Goal: Find specific page/section: Find specific page/section

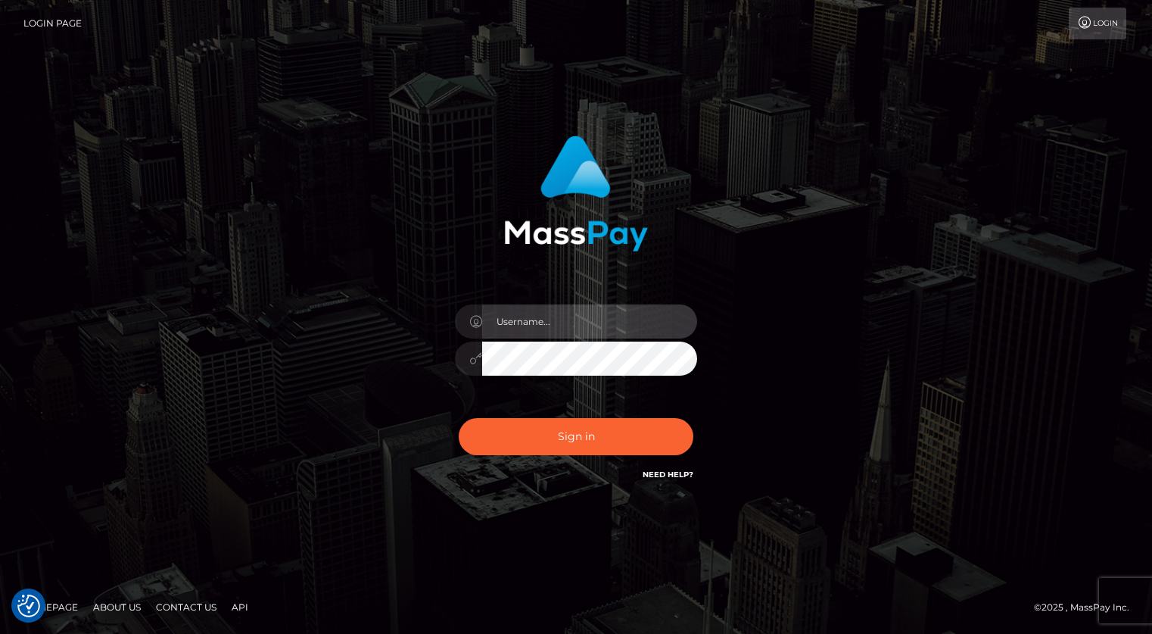
click at [534, 320] on input "text" at bounding box center [589, 321] width 215 height 34
type input "kevin.xcite"
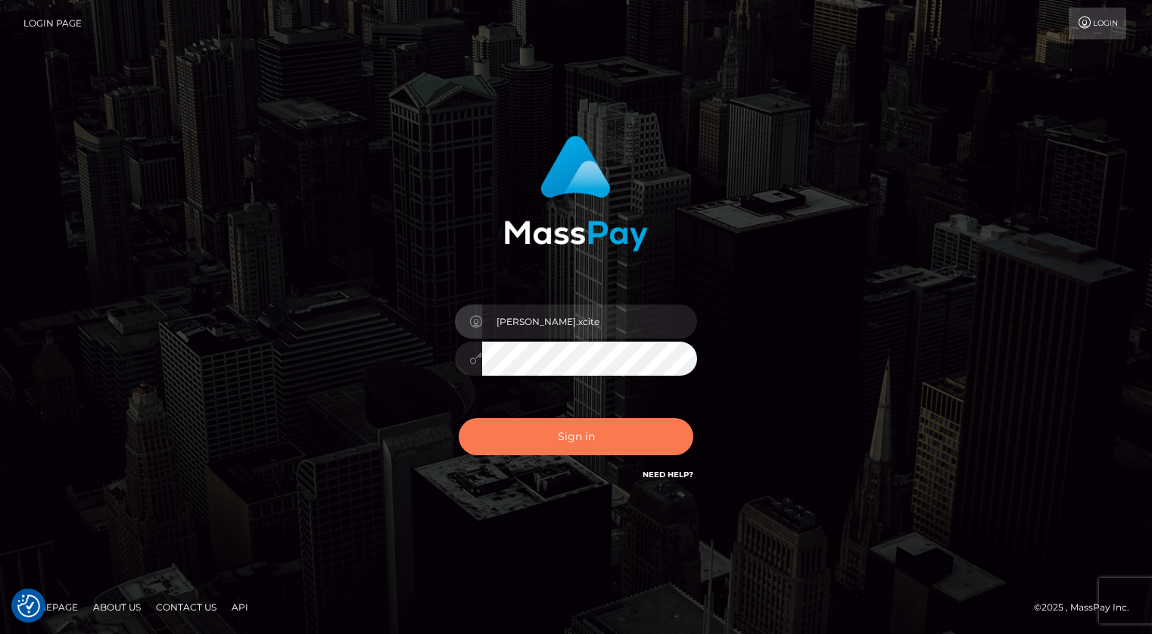
click at [628, 452] on button "Sign in" at bounding box center [576, 436] width 235 height 37
checkbox input "true"
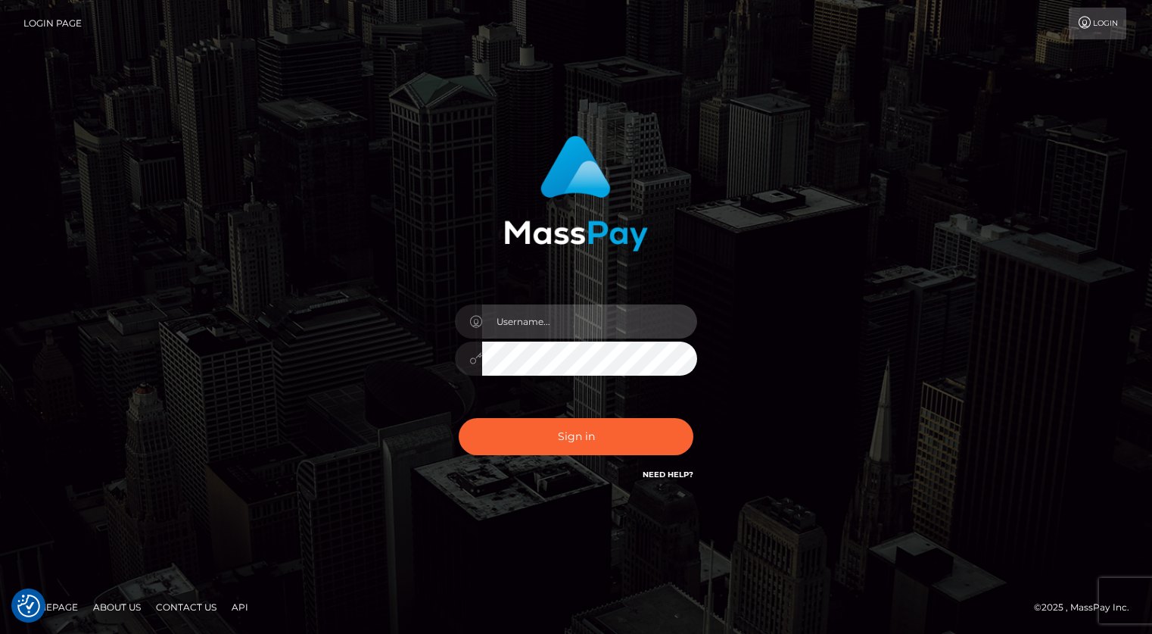
click at [521, 324] on input "text" at bounding box center [589, 321] width 215 height 34
type input "kevin.xcite"
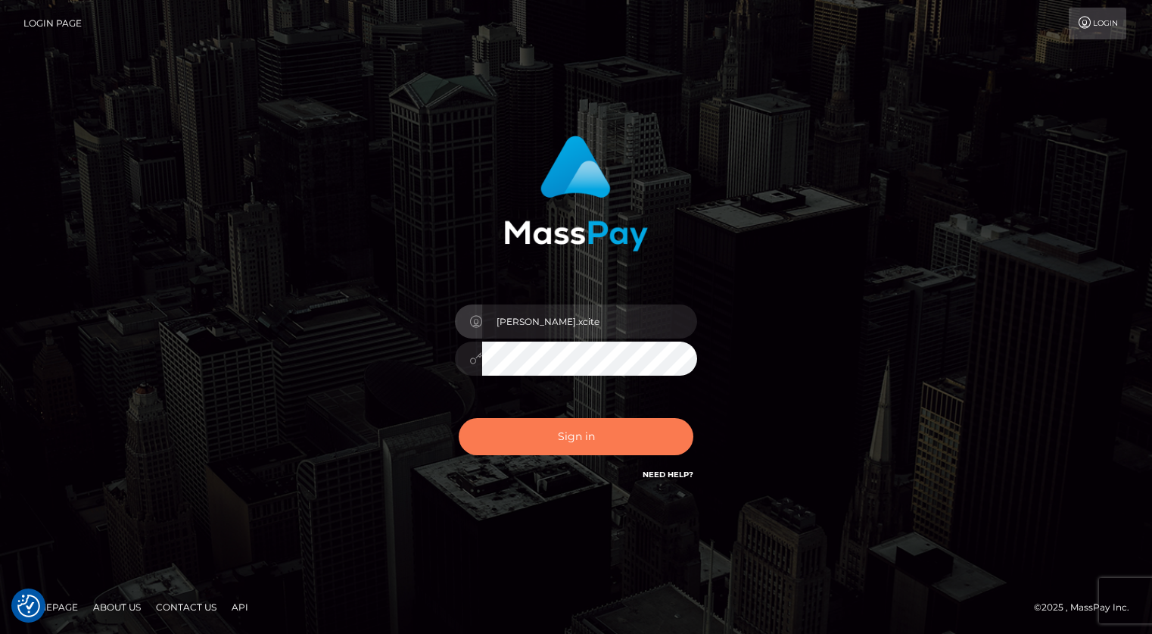
click at [561, 433] on button "Sign in" at bounding box center [576, 436] width 235 height 37
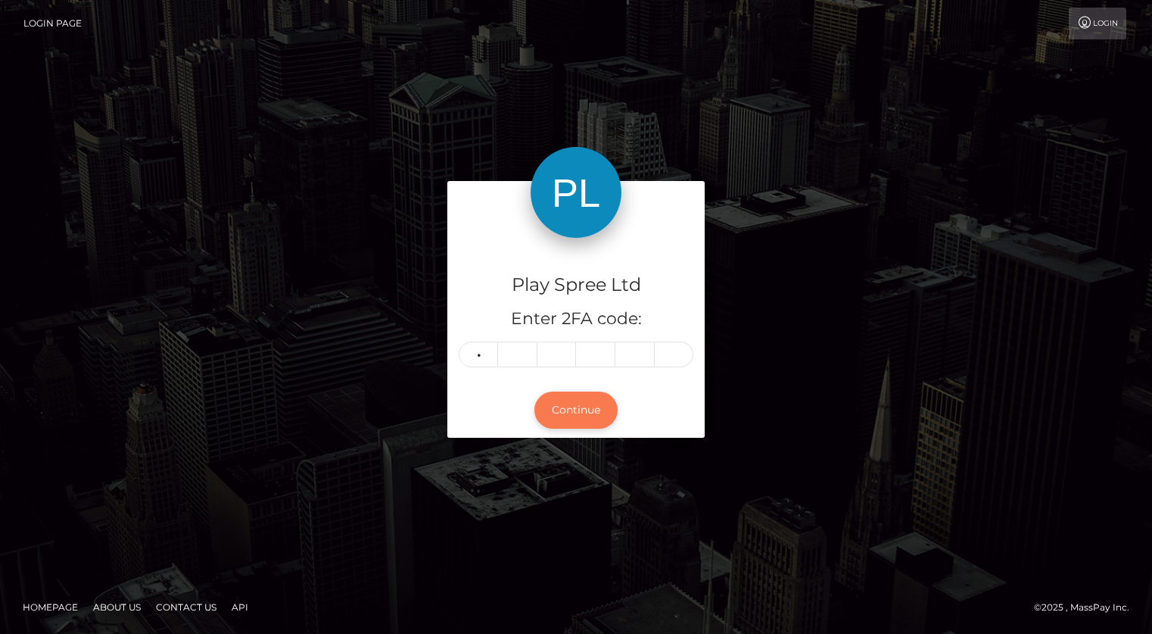
type input "0"
type input "2"
type input "3"
type input "6"
type input "4"
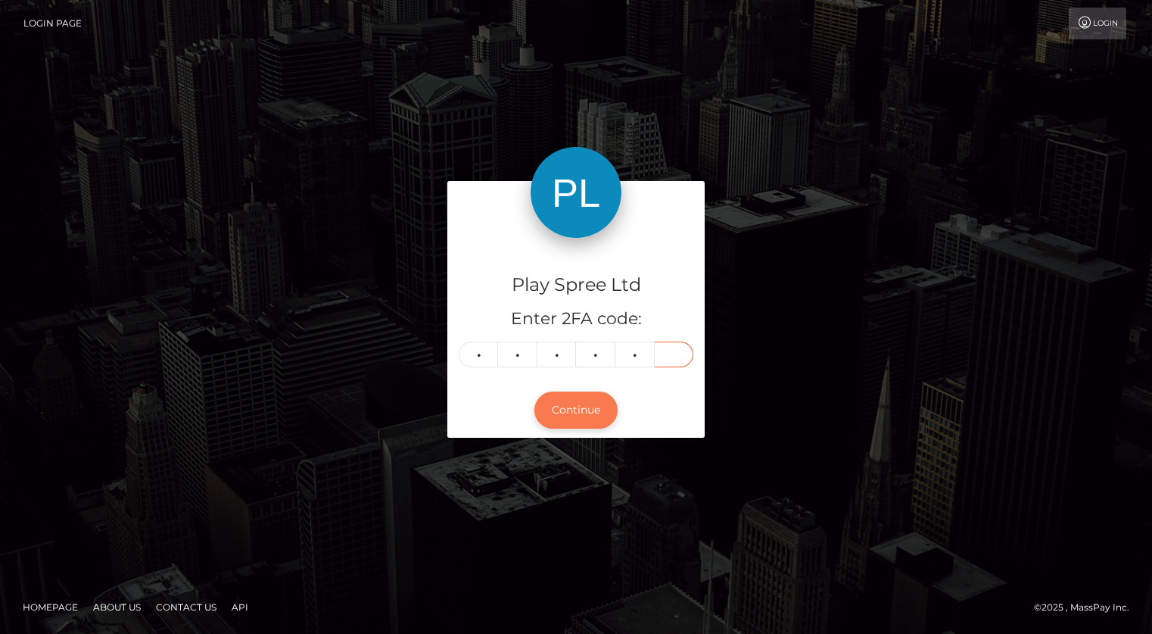
type input "8"
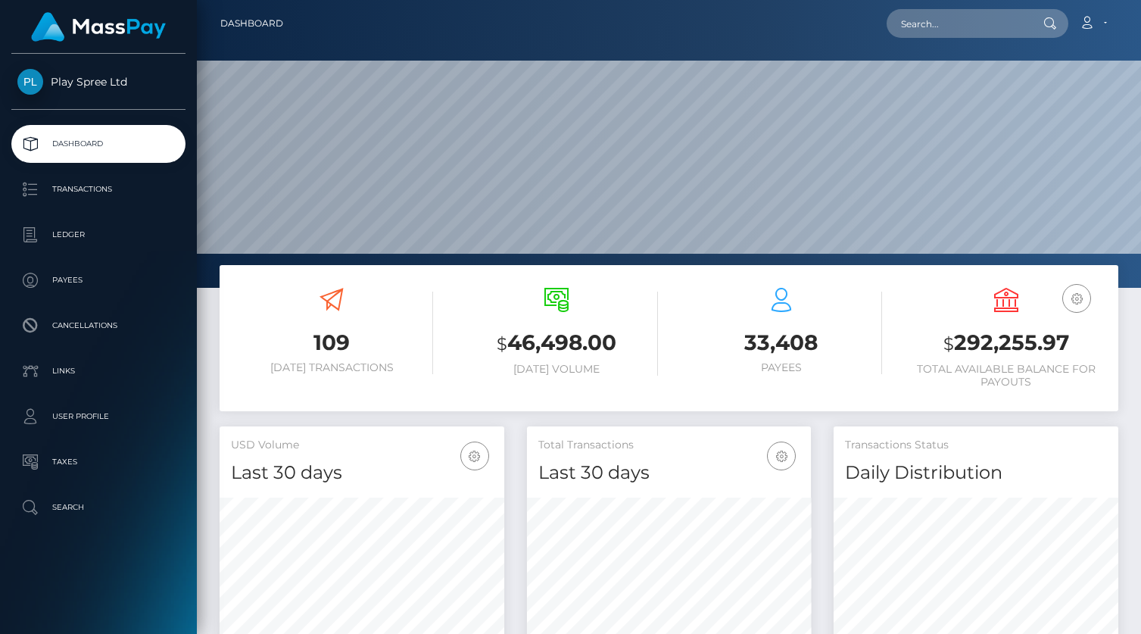
scroll to position [268, 285]
click at [951, 33] on input "text" at bounding box center [957, 23] width 142 height 29
paste input "1037905"
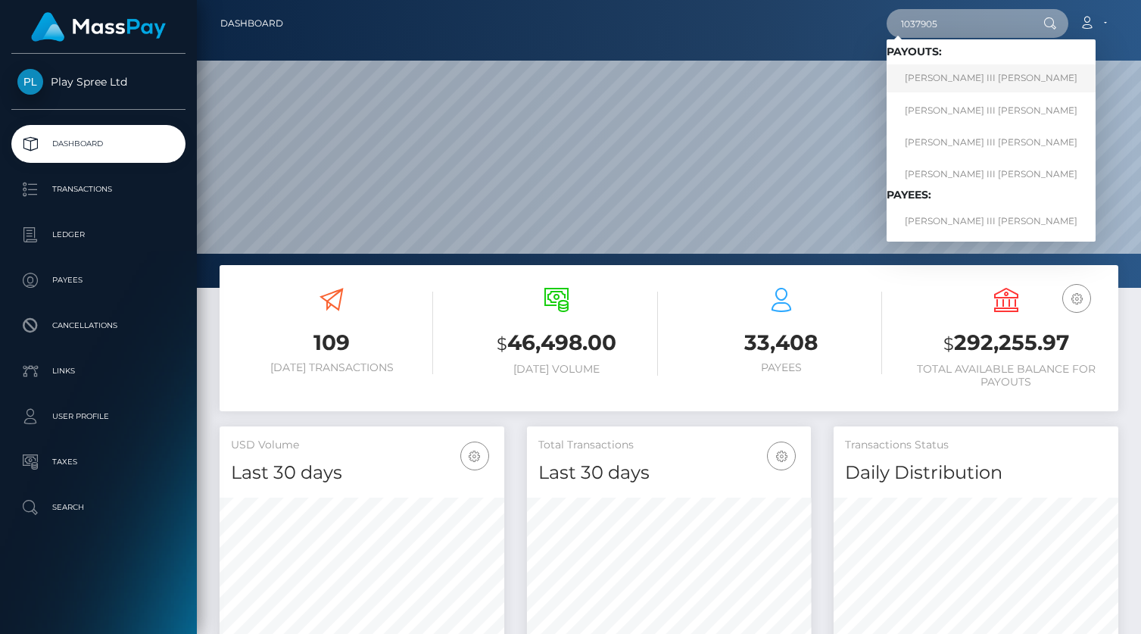
type input "1037905"
click at [972, 77] on link "RALPH FLEMMING III BAKER" at bounding box center [990, 78] width 209 height 28
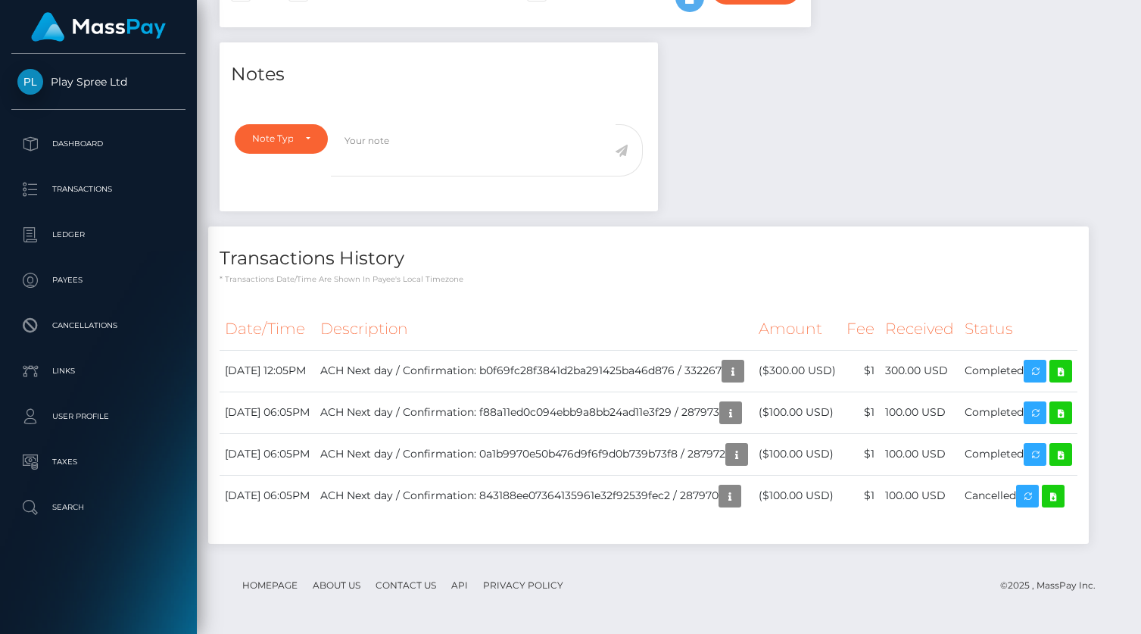
scroll to position [182, 285]
click at [742, 362] on icon "button" at bounding box center [733, 371] width 18 height 19
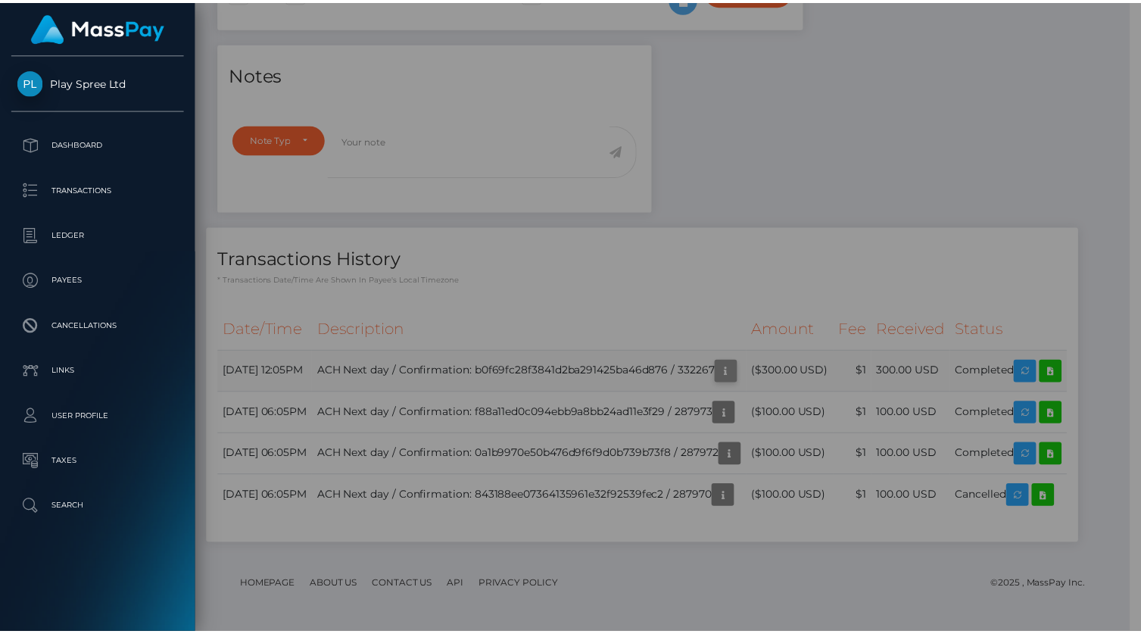
scroll to position [756697, 756594]
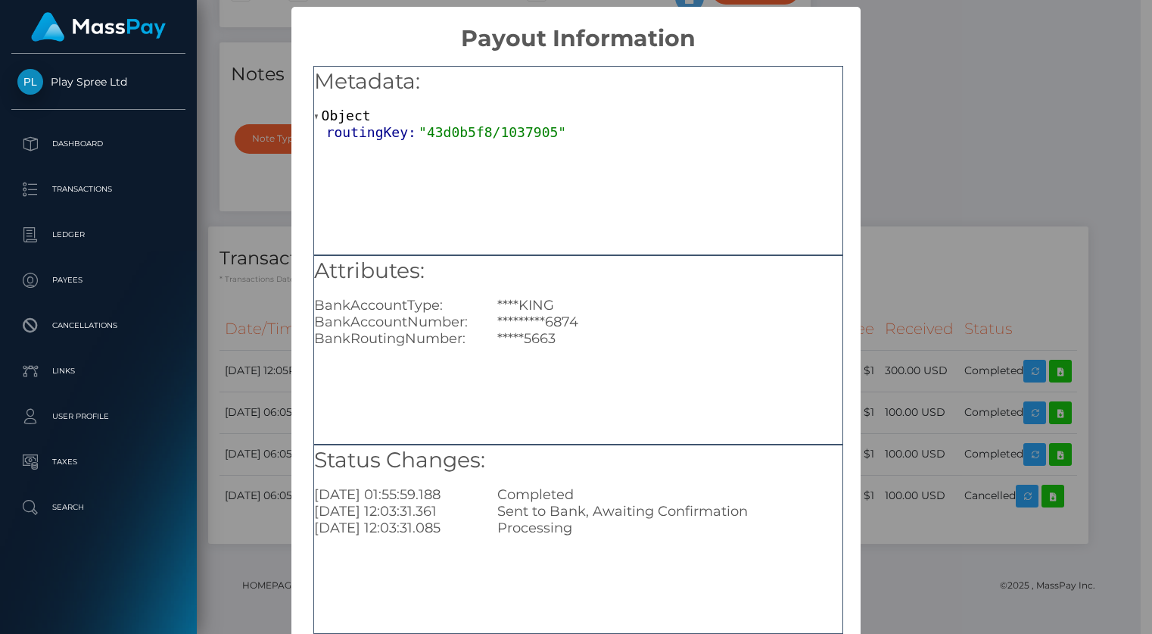
click at [957, 213] on div "× Payout Information Metadata: Object routingKey: "43d0b5f8/1037905" Attributes…" at bounding box center [576, 317] width 1152 height 634
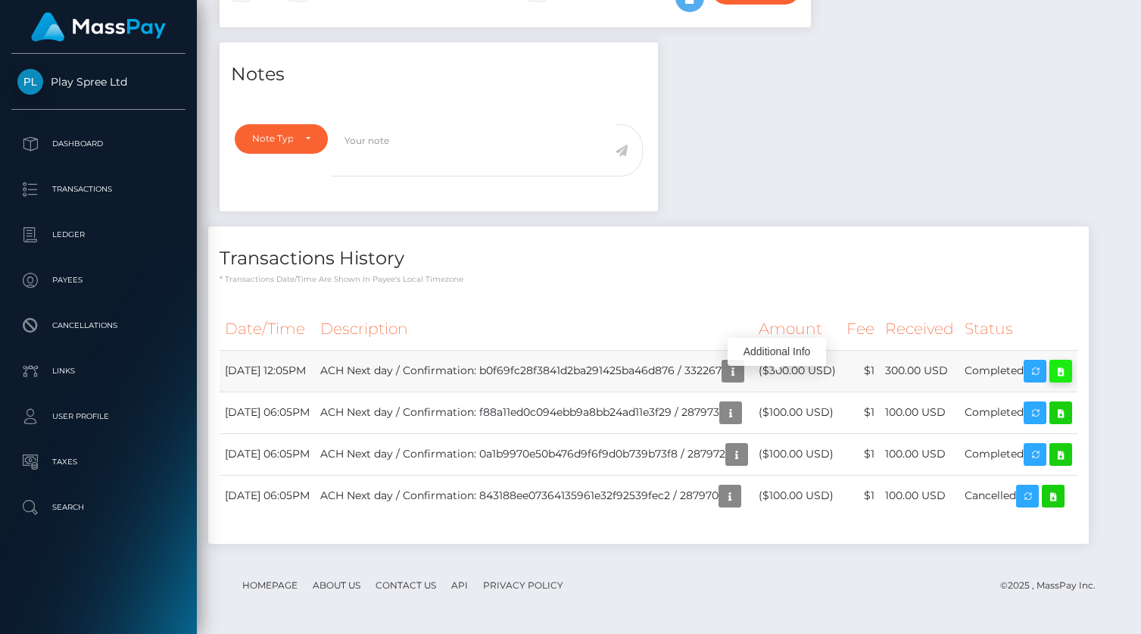
click at [1051, 381] on icon at bounding box center [1060, 371] width 18 height 19
